Goal: Task Accomplishment & Management: Use online tool/utility

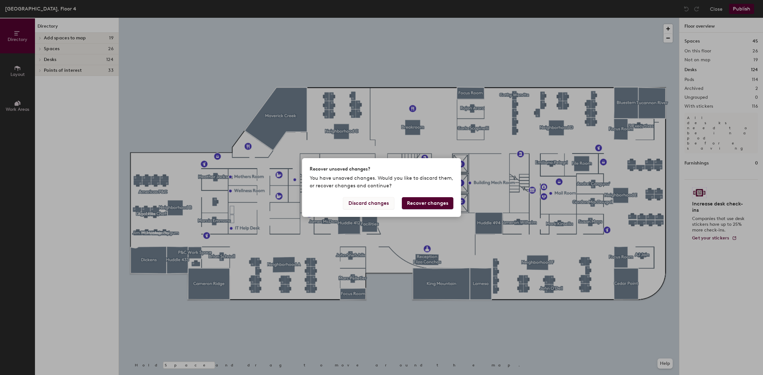
click at [379, 206] on button "Discard changes" at bounding box center [368, 203] width 51 height 12
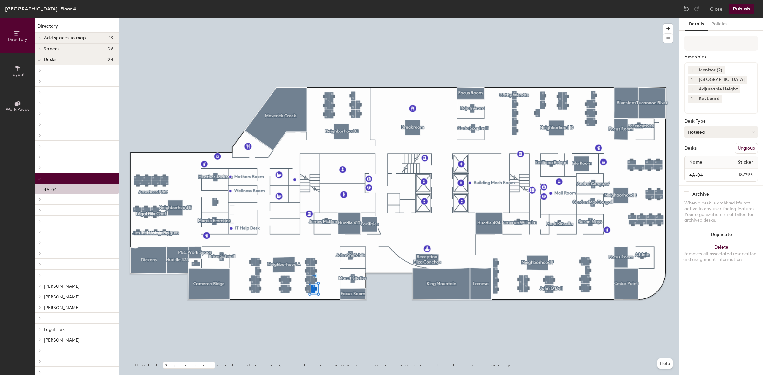
click at [696, 130] on button "Hoteled" at bounding box center [720, 132] width 73 height 11
click at [695, 150] on div "Assigned" at bounding box center [717, 152] width 64 height 10
click at [743, 10] on button "Publish" at bounding box center [741, 9] width 25 height 10
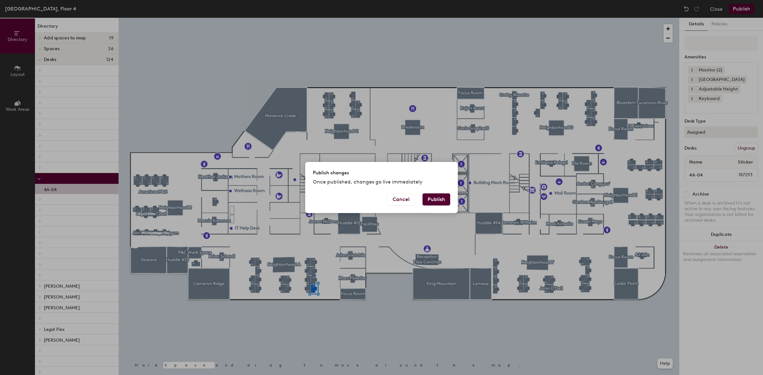
click at [438, 196] on button "Publish" at bounding box center [436, 200] width 28 height 12
